Goal: Information Seeking & Learning: Check status

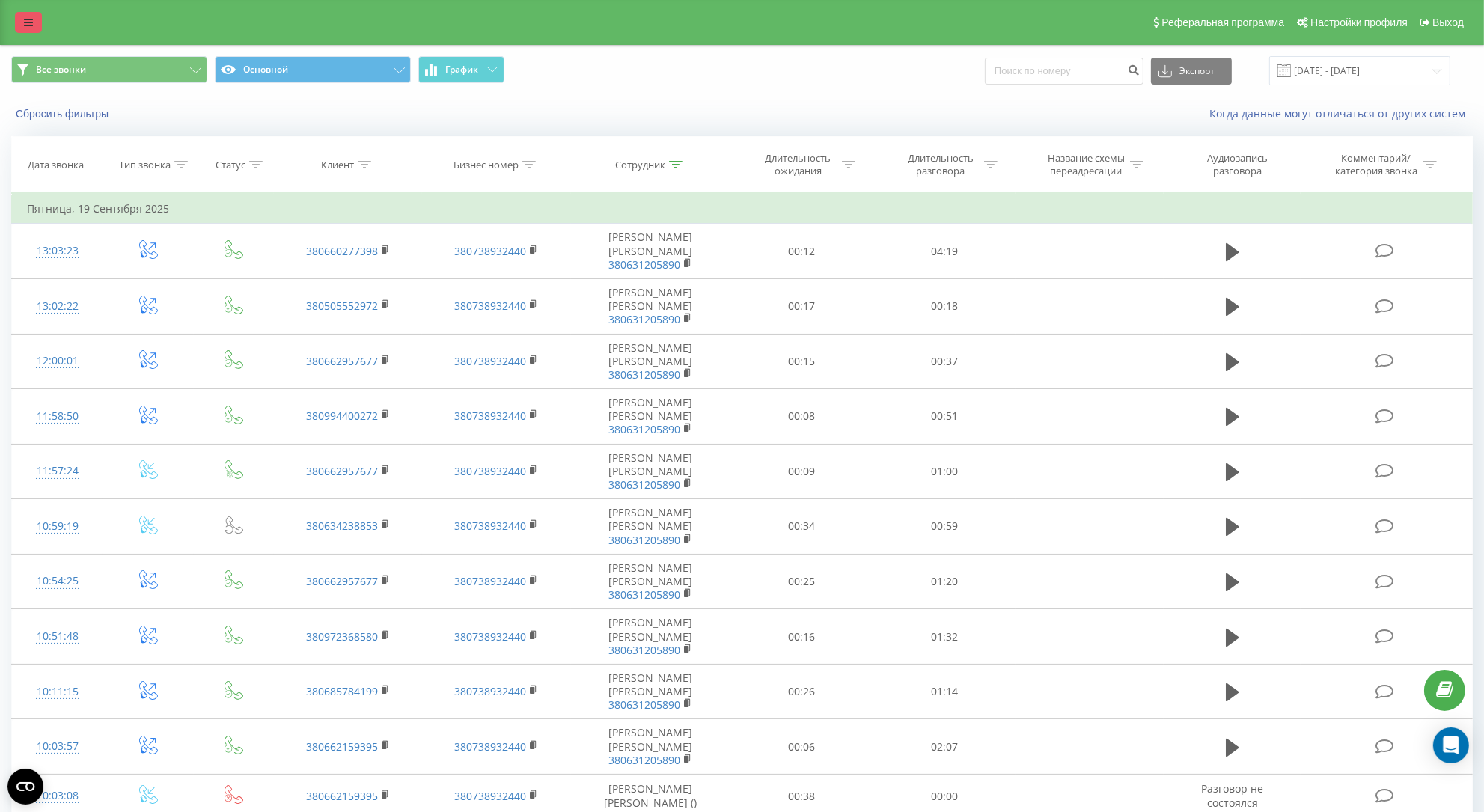
click at [19, 16] on link at bounding box center [29, 22] width 27 height 21
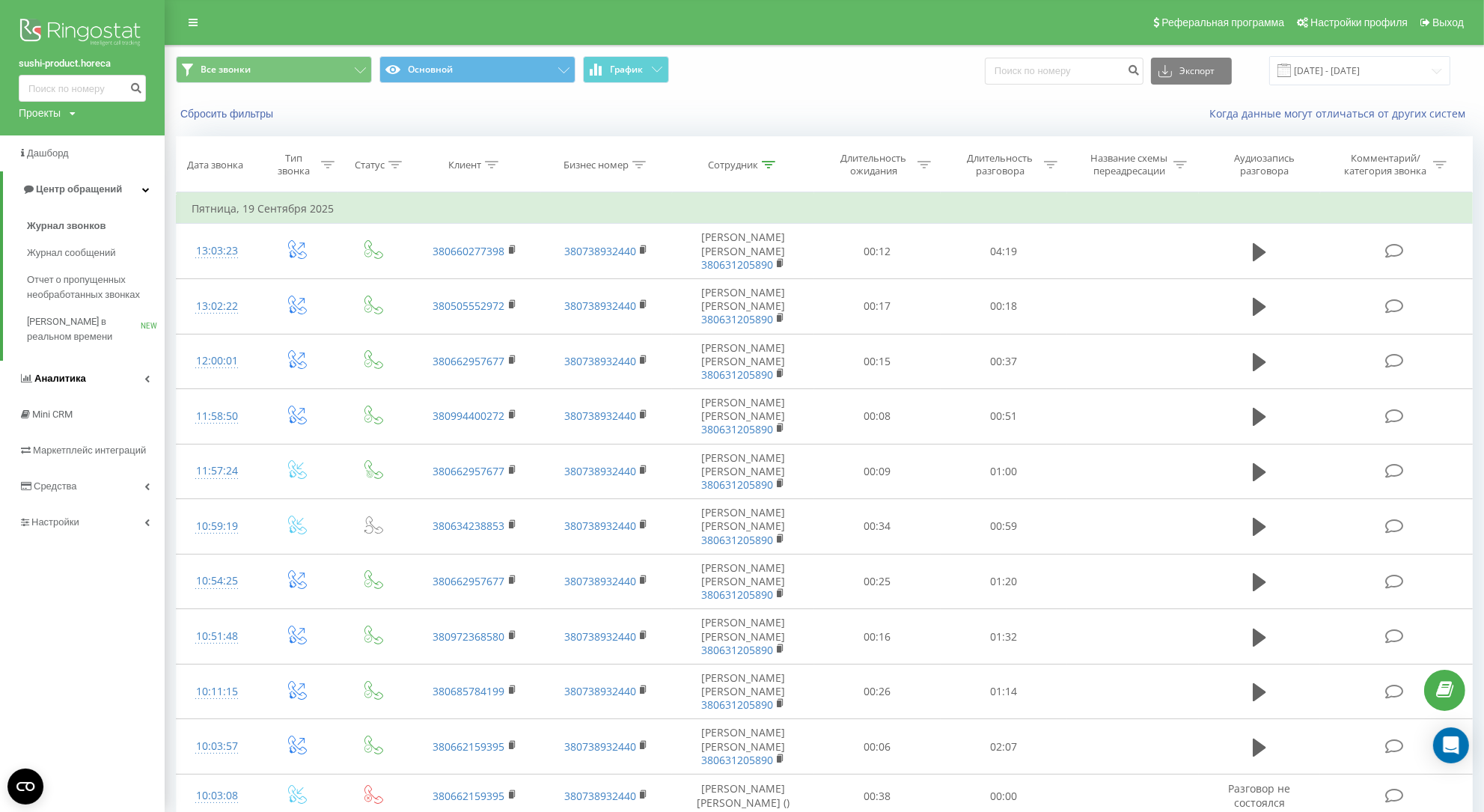
click at [117, 379] on link "Аналитика" at bounding box center [82, 378] width 165 height 36
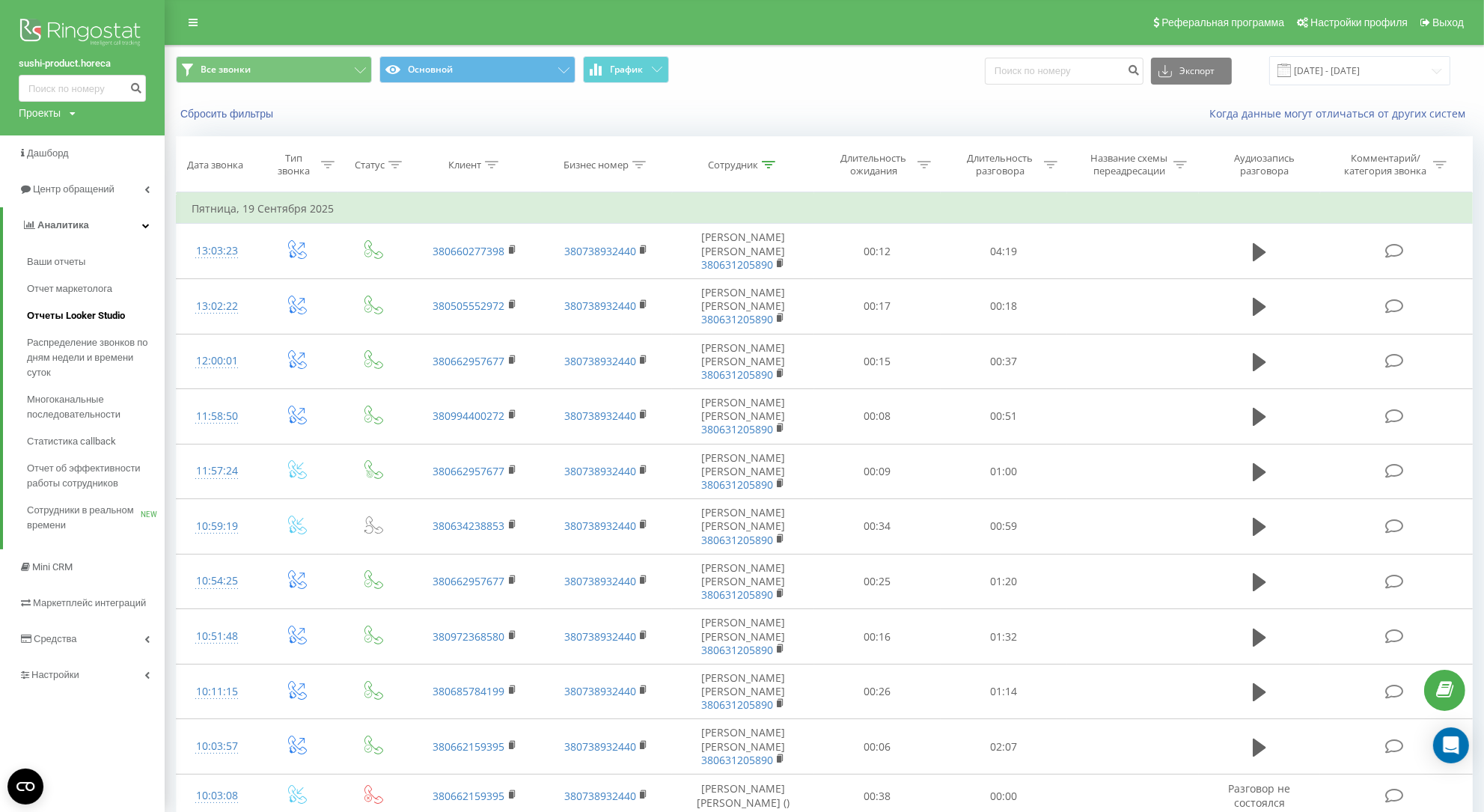
click at [77, 315] on span "Отчеты Looker Studio" at bounding box center [76, 315] width 98 height 15
click at [1363, 69] on input "19.09.2025 - 19.09.2025" at bounding box center [1359, 70] width 181 height 30
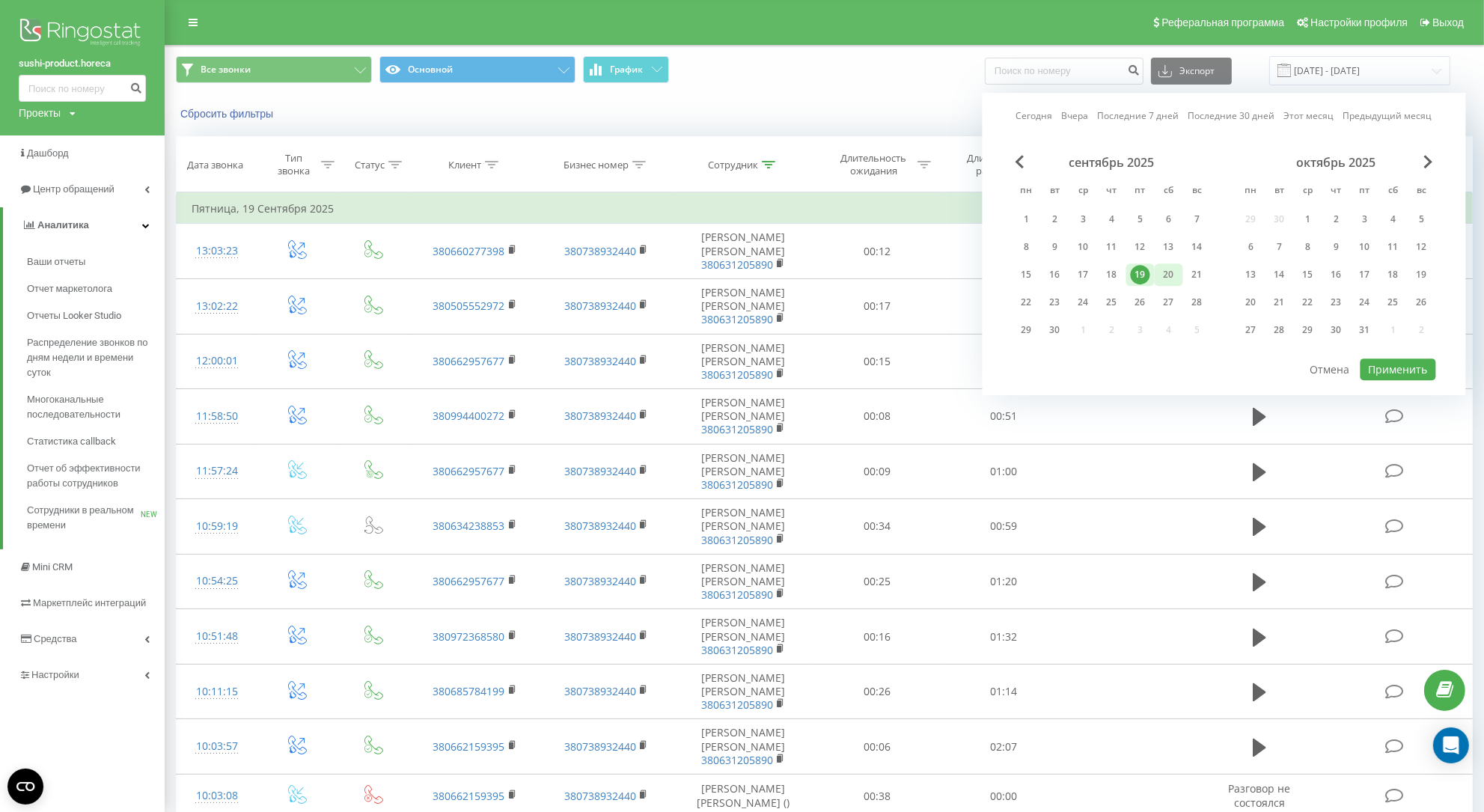
click at [1173, 274] on div "20" at bounding box center [1169, 275] width 19 height 19
click at [1424, 366] on button "Применить" at bounding box center [1399, 369] width 76 height 22
type input "20.09.2025 - 20.09.2025"
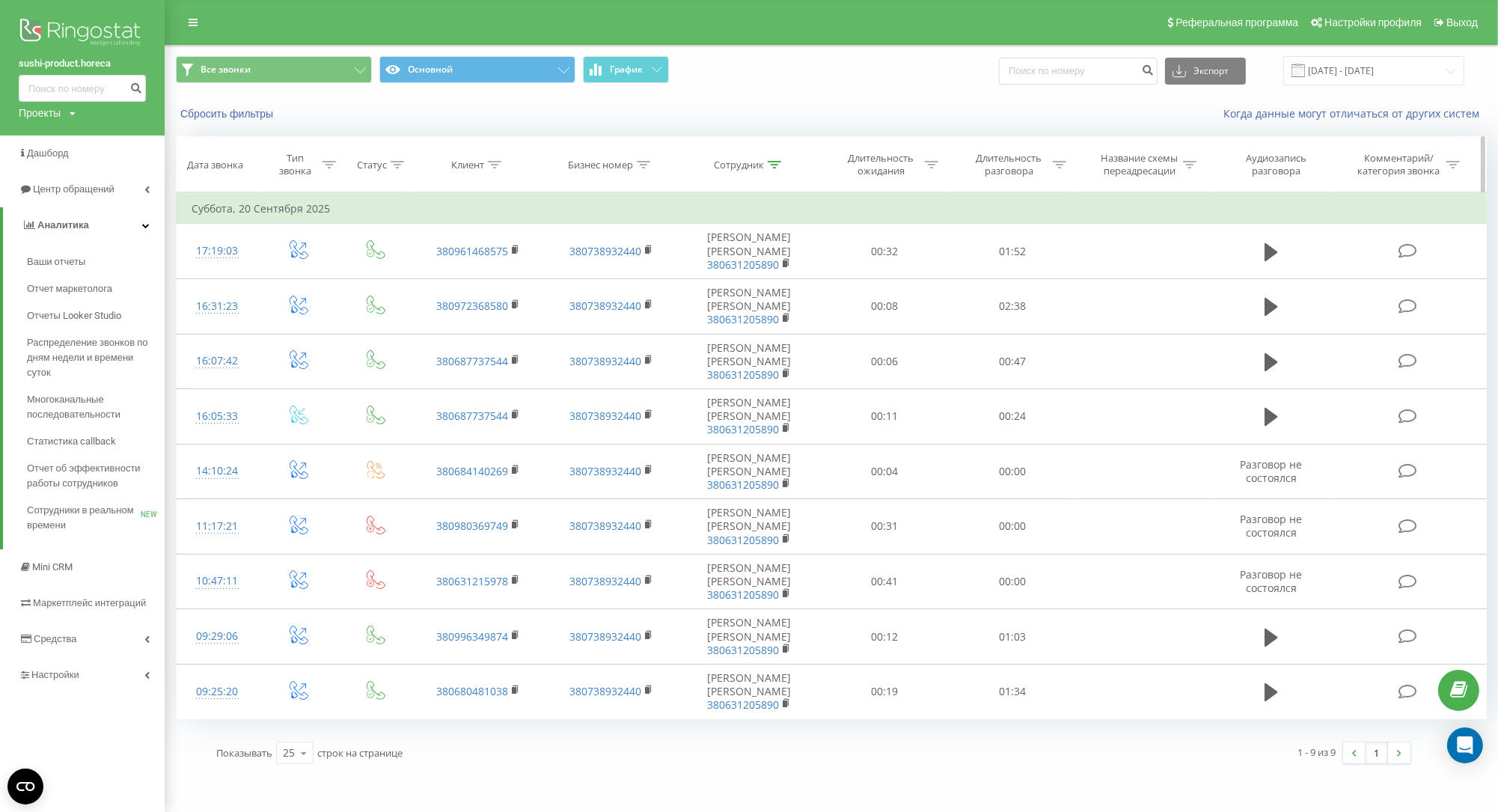
click at [780, 172] on div at bounding box center [775, 165] width 14 height 13
drag, startPoint x: 745, startPoint y: 282, endPoint x: 625, endPoint y: 298, distance: 121.1
click at [684, 285] on input "Алексєєва" at bounding box center [750, 271] width 132 height 26
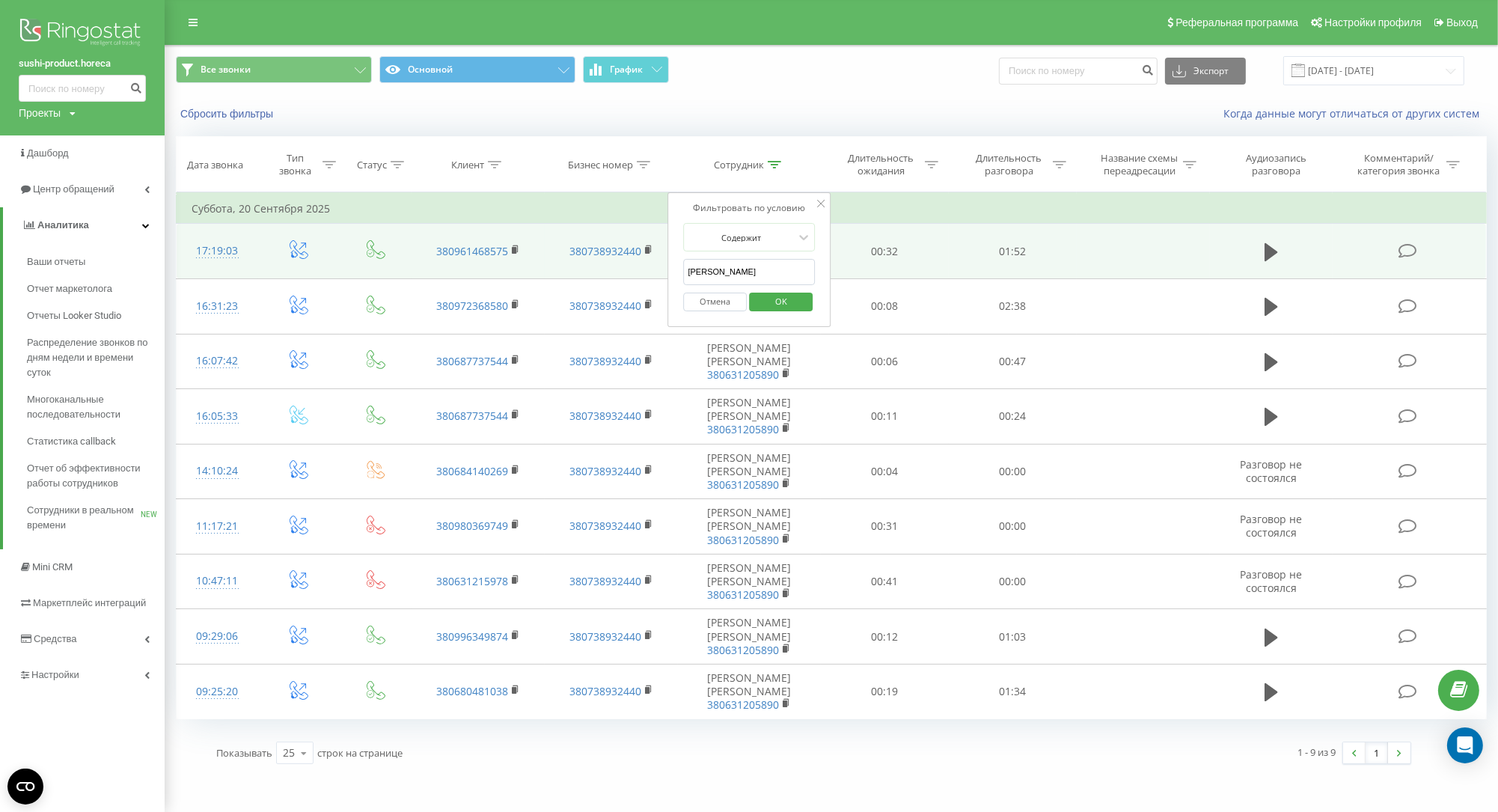
click button "OK" at bounding box center [781, 301] width 64 height 18
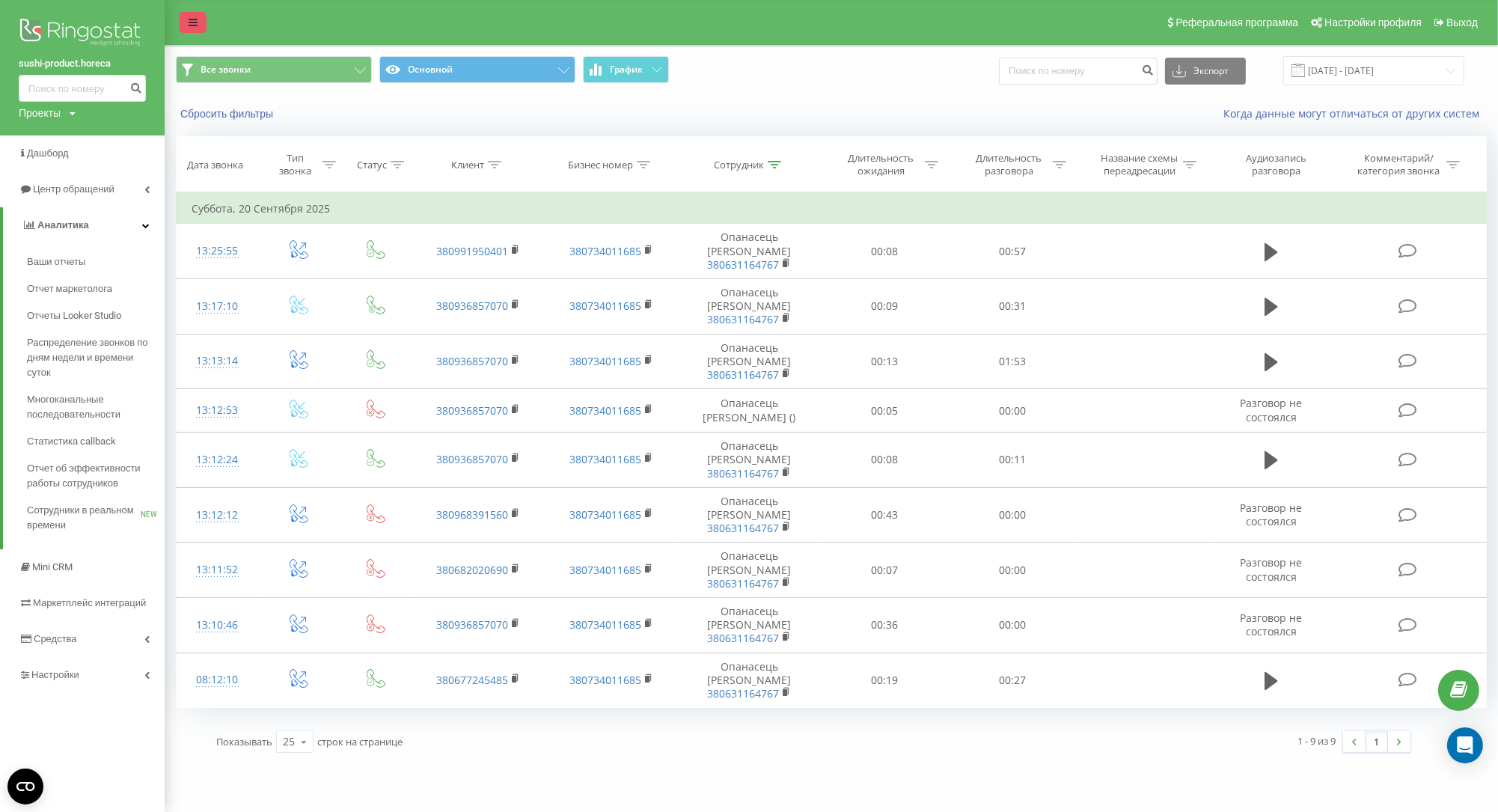
click at [196, 24] on icon at bounding box center [192, 22] width 9 height 10
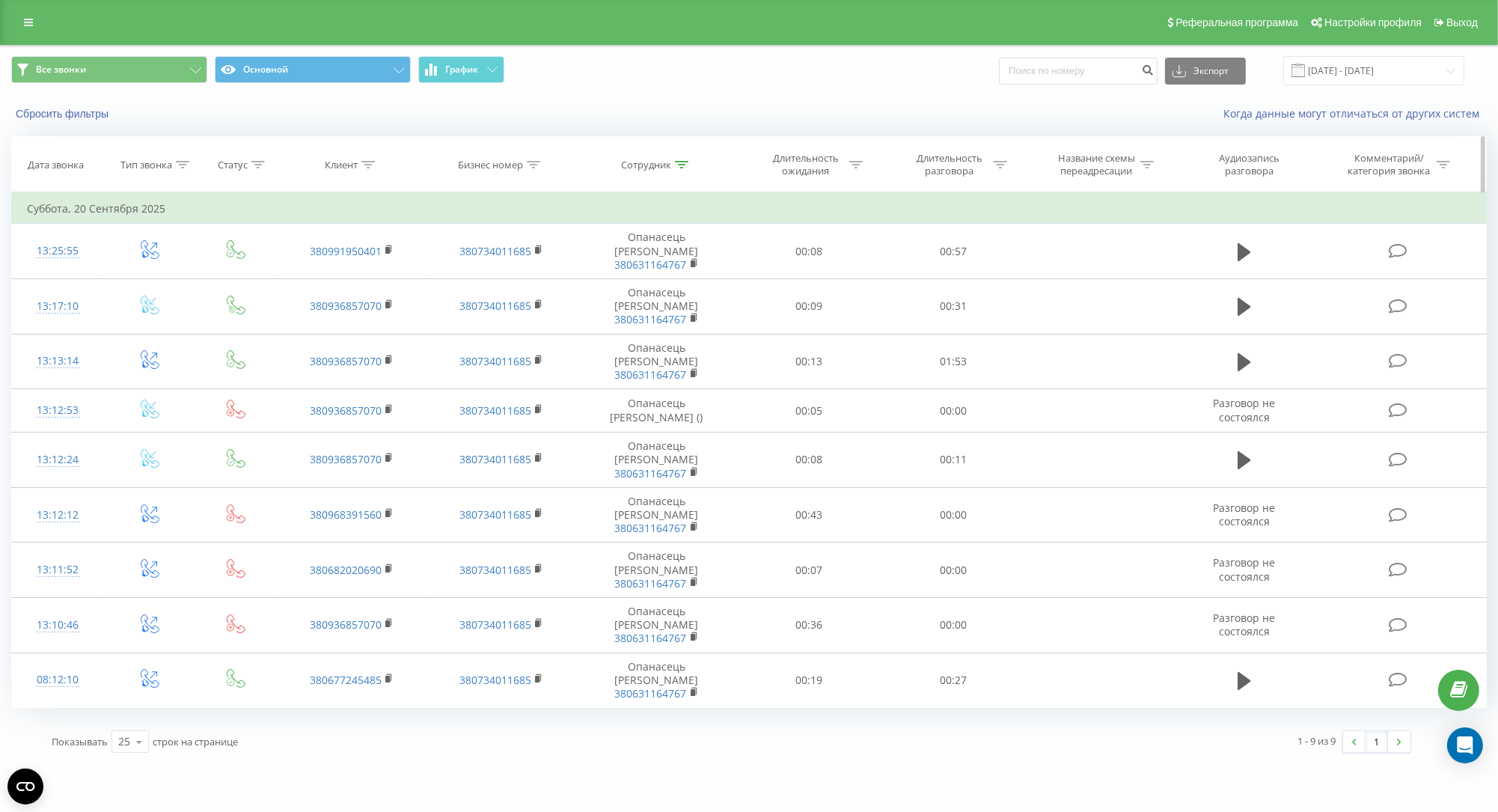
click at [683, 168] on icon at bounding box center [681, 164] width 14 height 7
drag, startPoint x: 638, startPoint y: 292, endPoint x: 539, endPoint y: 280, distance: 99.7
click at [591, 280] on input "опанас" at bounding box center [656, 271] width 132 height 26
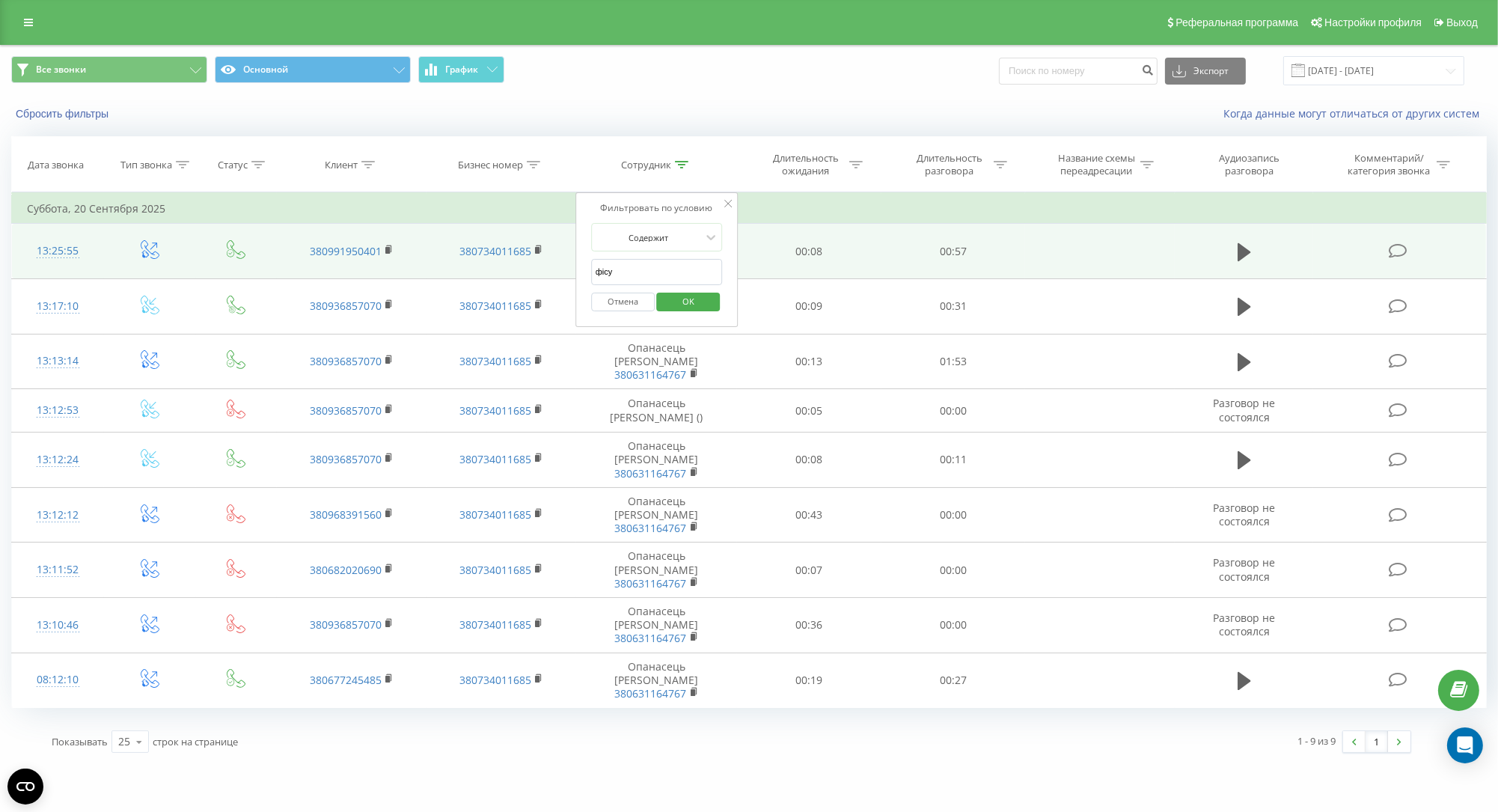
type input "фісун"
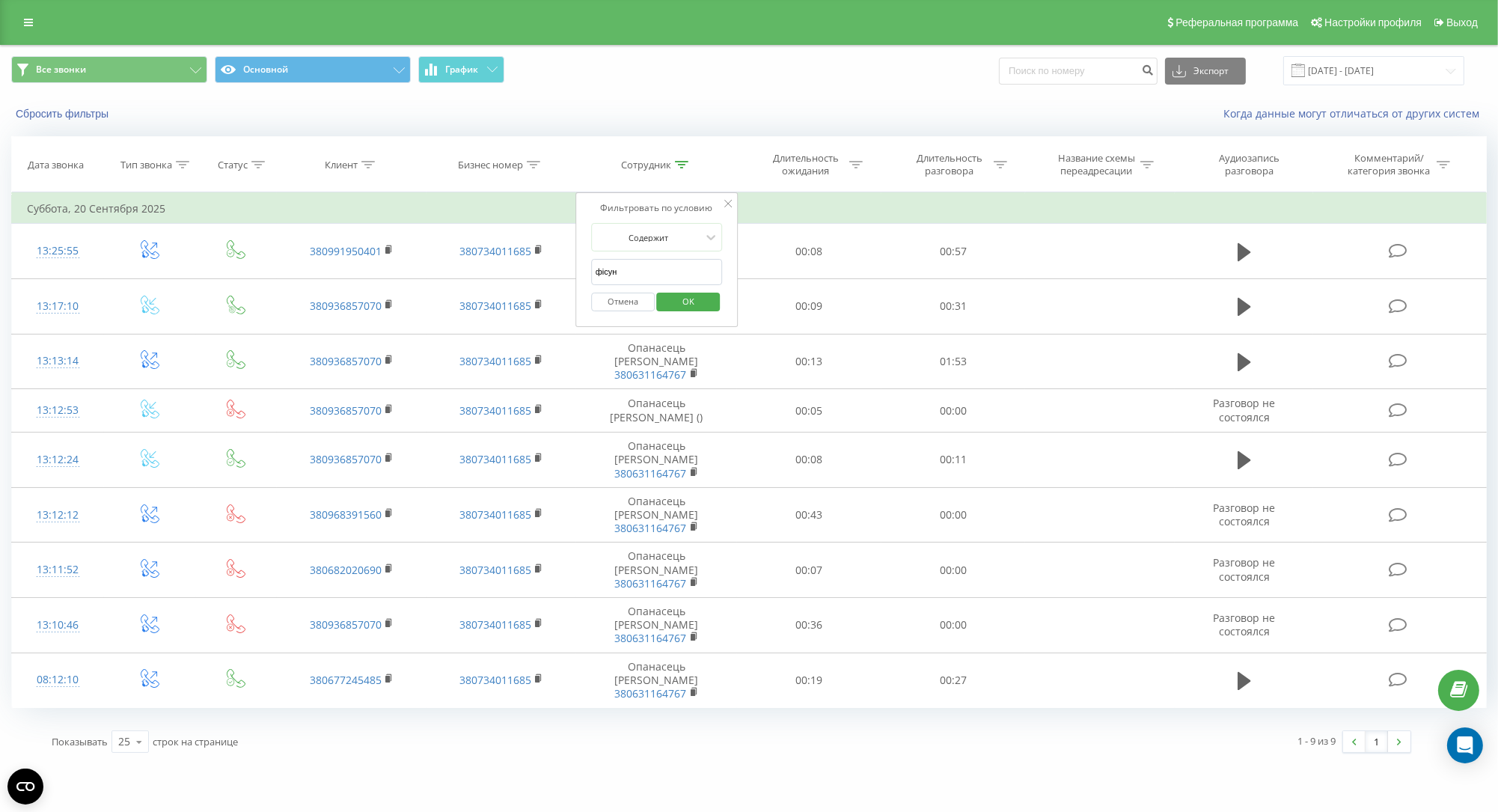
click button "OK" at bounding box center [689, 301] width 64 height 18
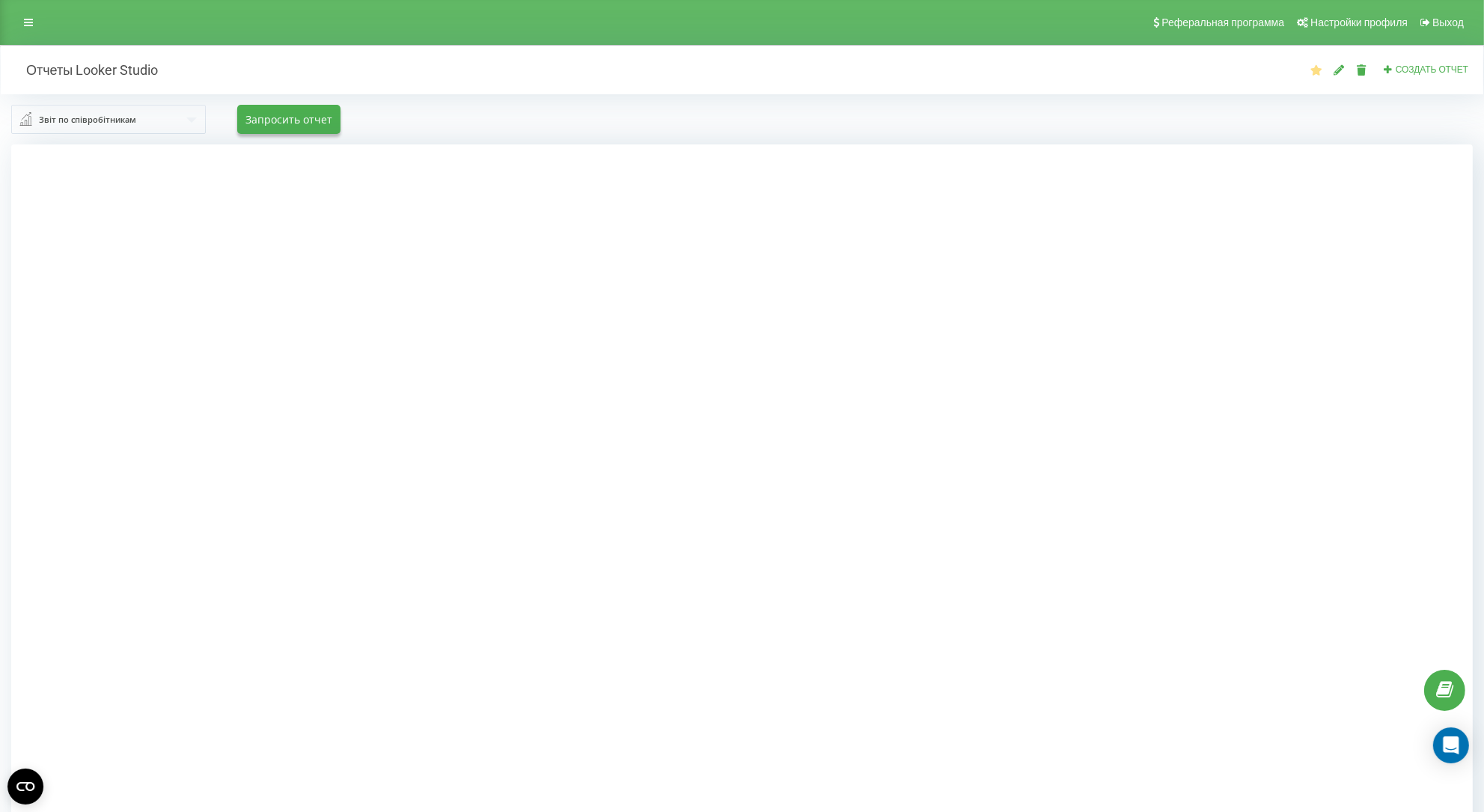
click at [319, 309] on div at bounding box center [742, 550] width 1462 height 812
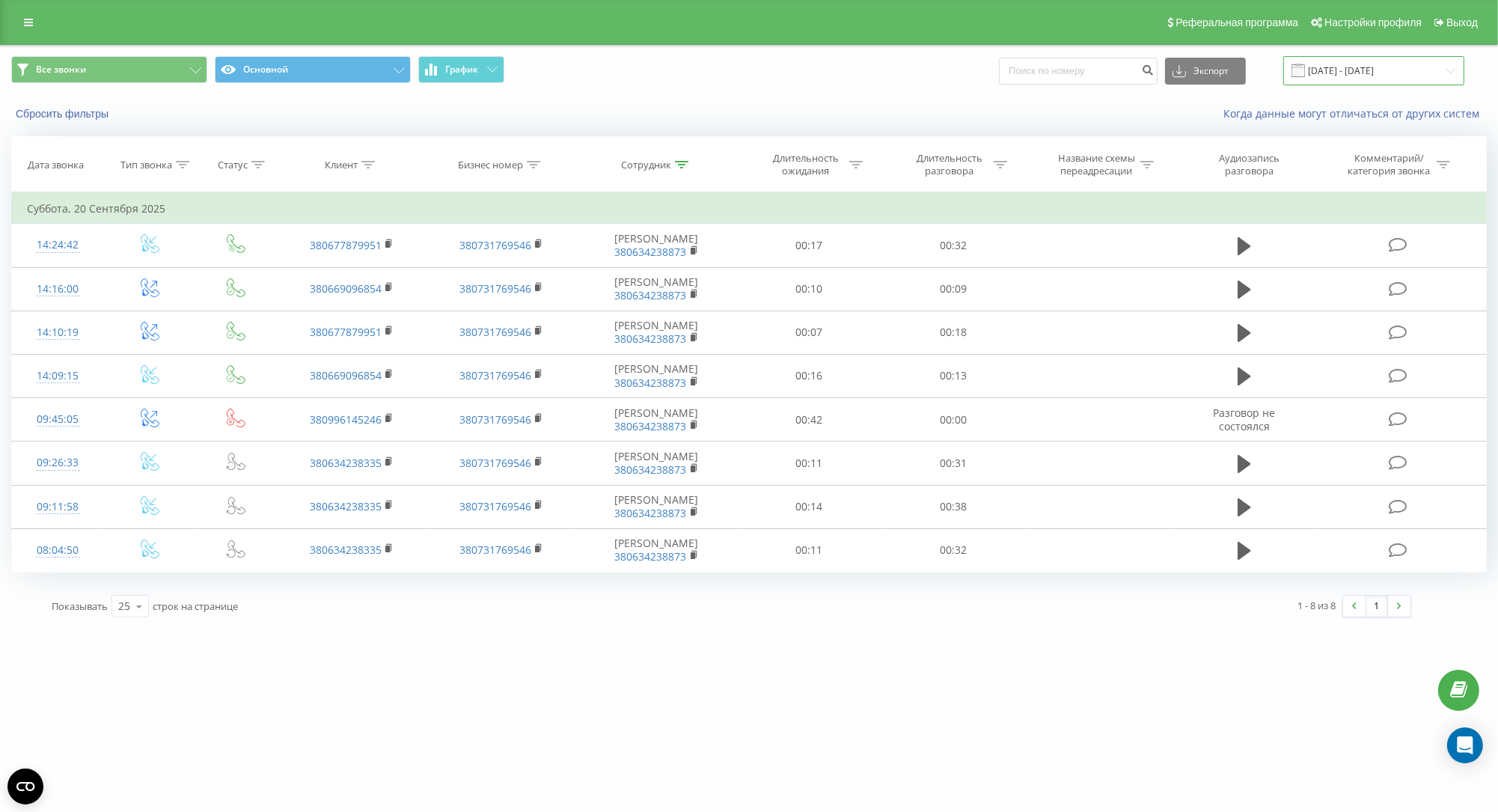
click at [1352, 73] on input "20.09.2025 - 20.09.2025" at bounding box center [1373, 70] width 181 height 30
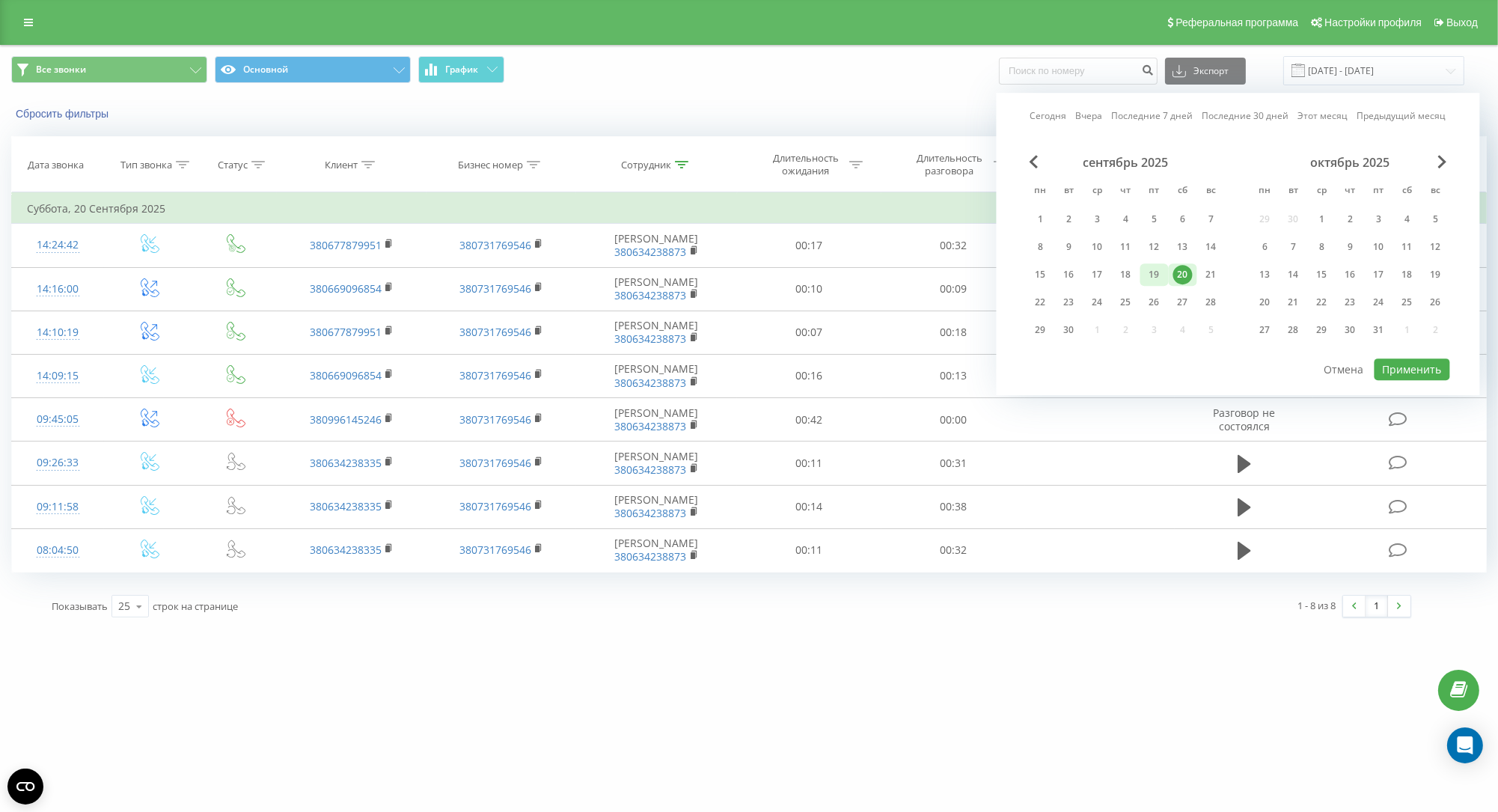
click at [1145, 279] on div "19" at bounding box center [1155, 275] width 29 height 22
click at [1421, 373] on button "Применить" at bounding box center [1413, 369] width 76 height 22
type input "19.09.2025 - 19.09.2025"
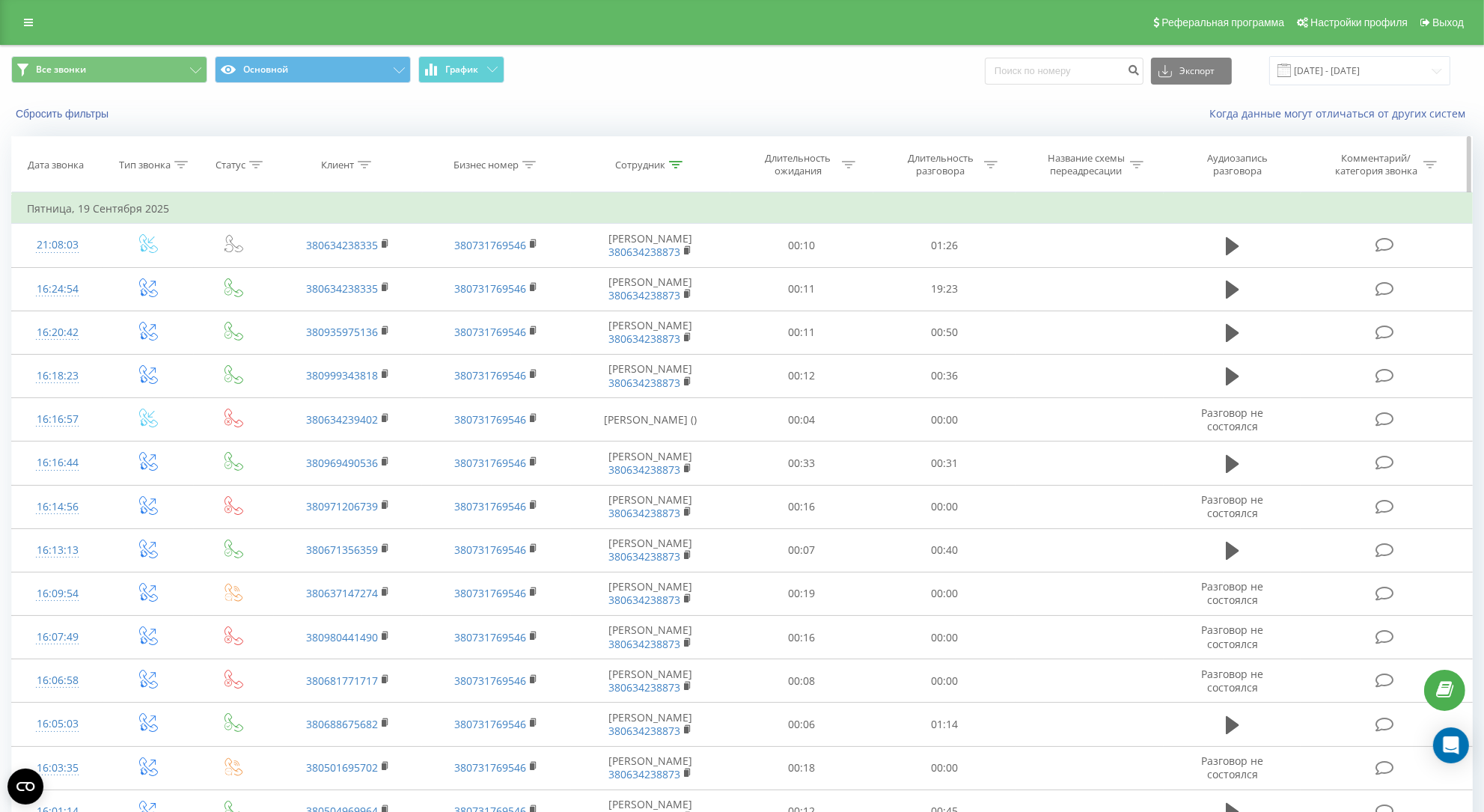
click at [679, 168] on icon at bounding box center [676, 164] width 14 height 7
drag, startPoint x: 623, startPoint y: 290, endPoint x: 573, endPoint y: 287, distance: 50.1
click at [585, 285] on input "фісун" at bounding box center [651, 271] width 132 height 26
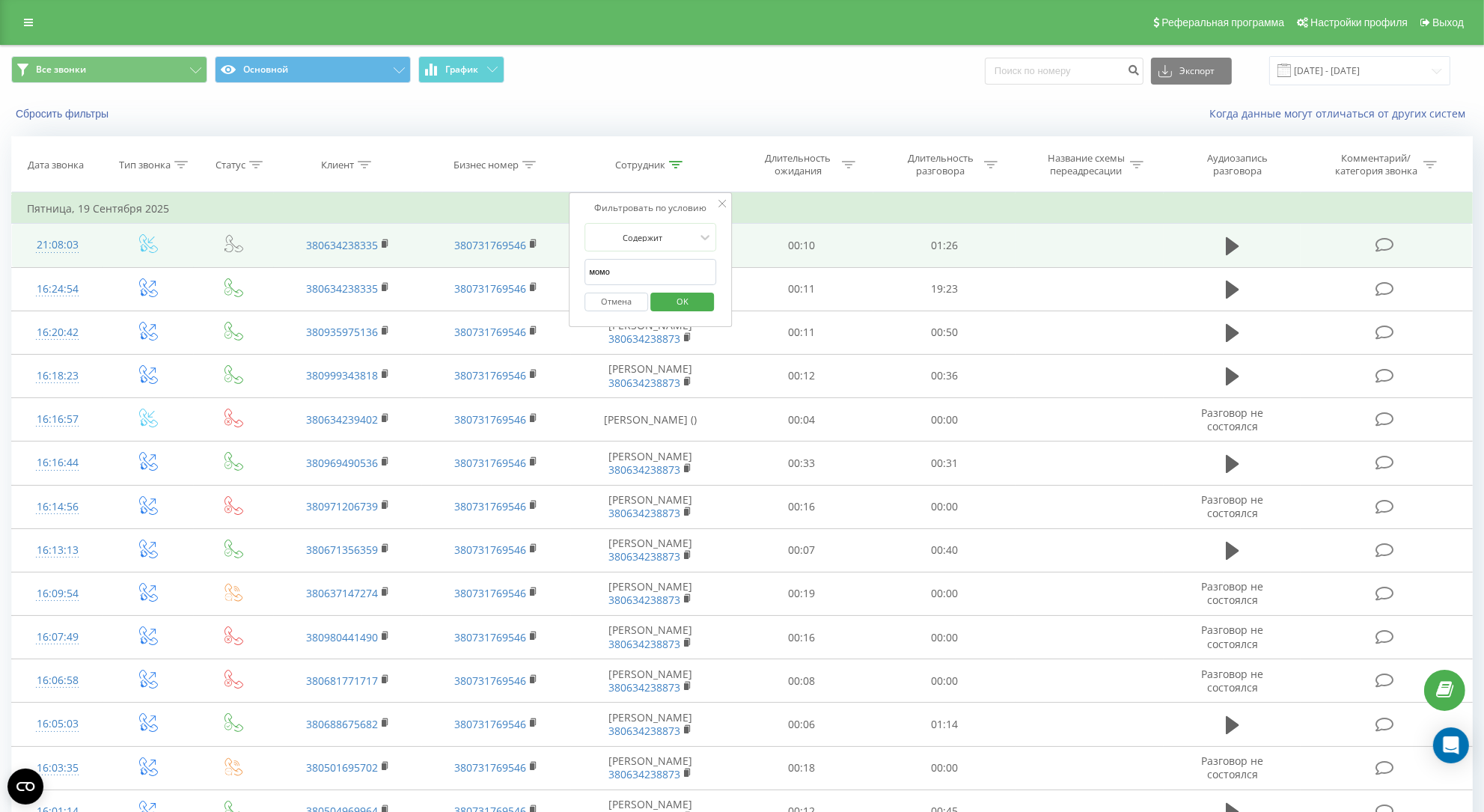
type input "момот"
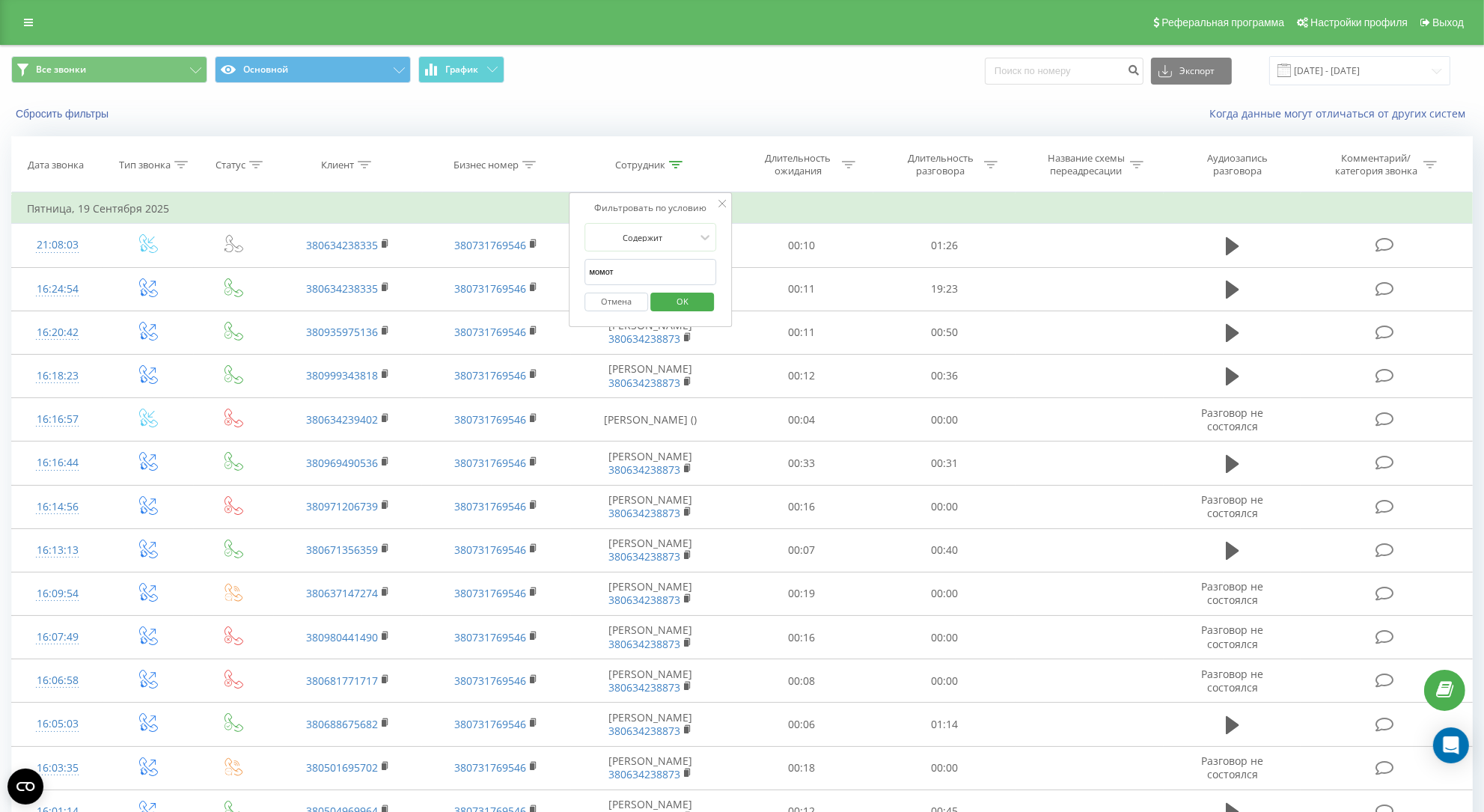
click button "OK" at bounding box center [682, 301] width 64 height 18
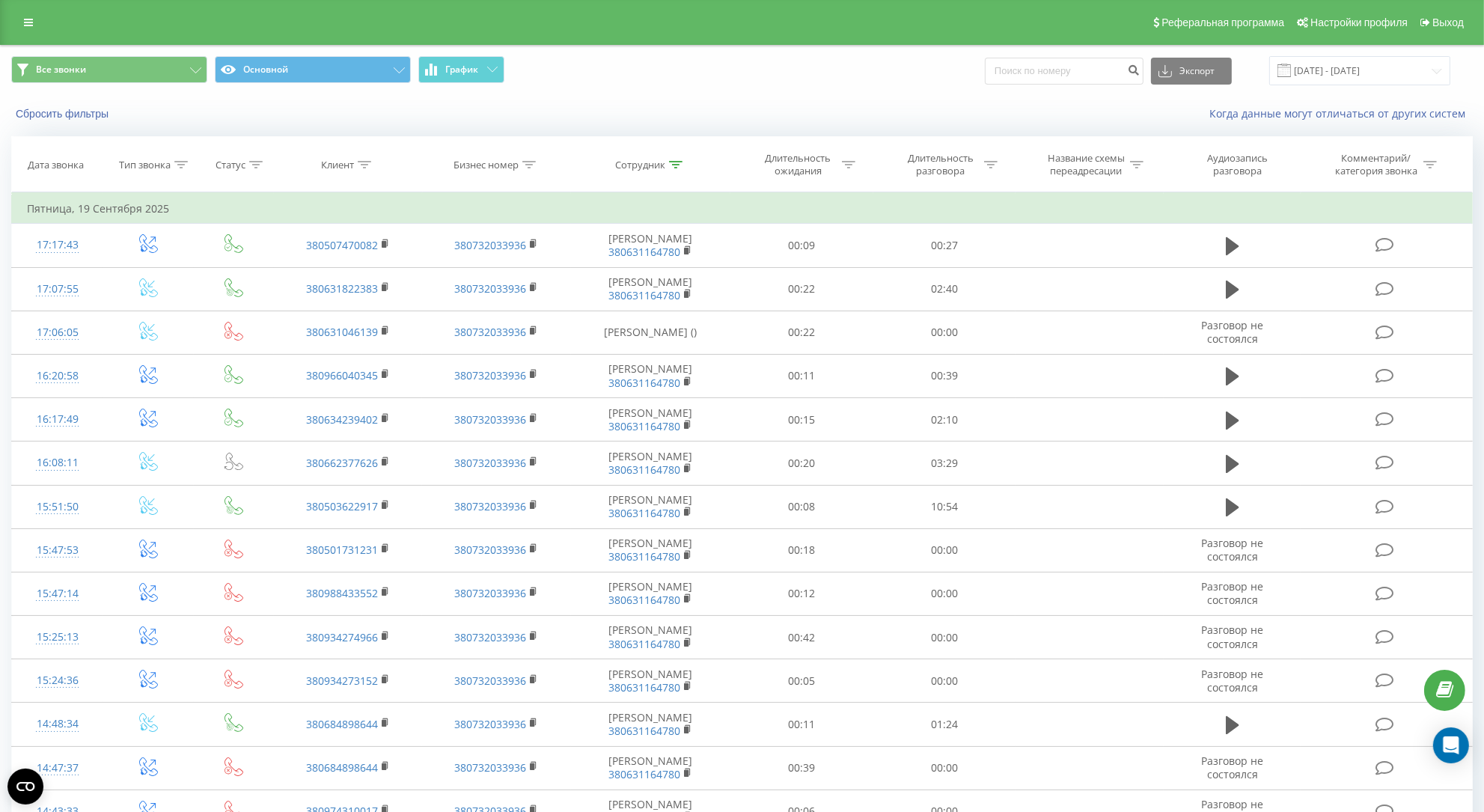
scroll to position [571, 0]
